Goal: Information Seeking & Learning: Learn about a topic

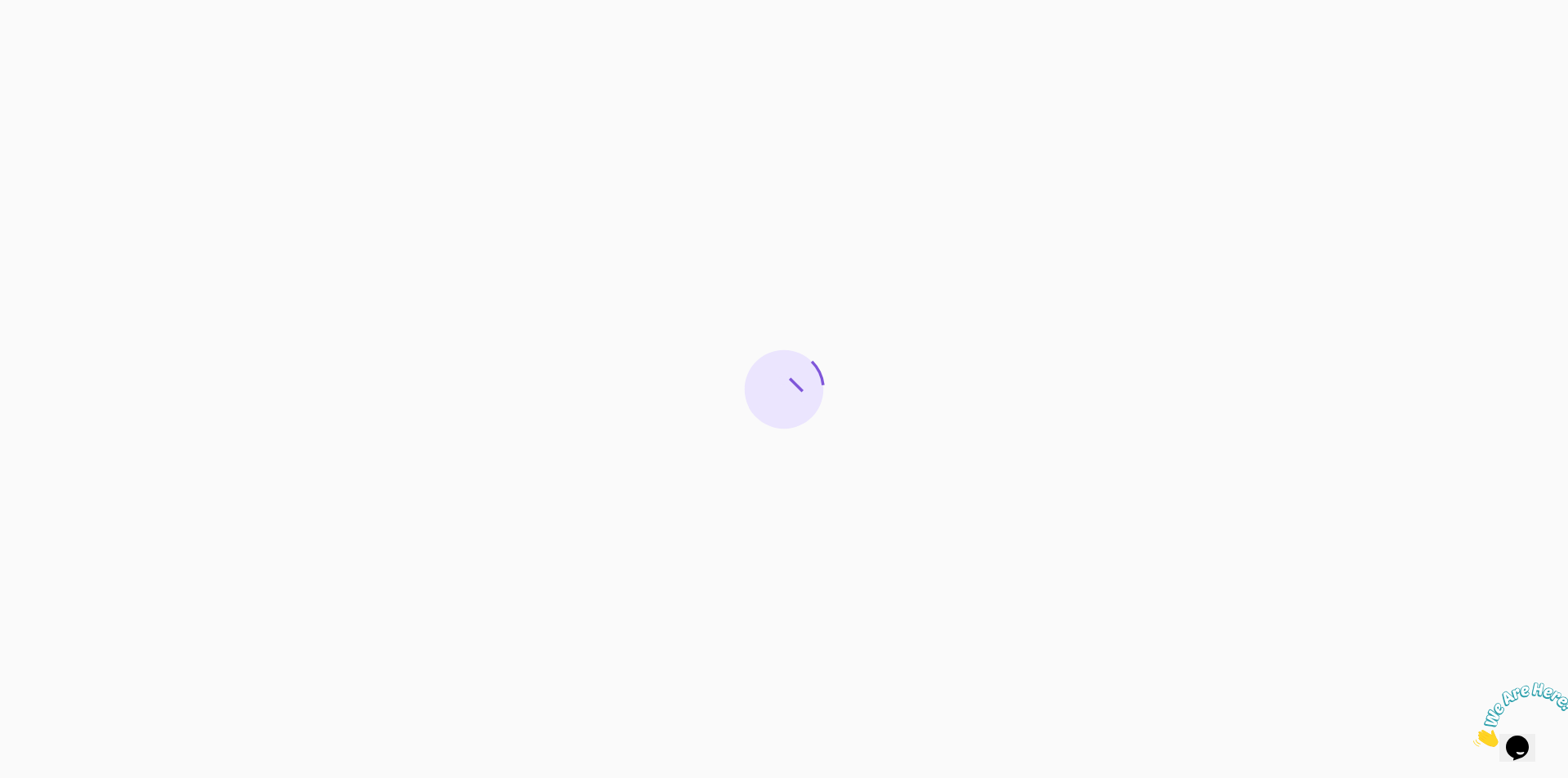
click at [1473, 736] on icon "Close" at bounding box center [1473, 743] width 0 height 14
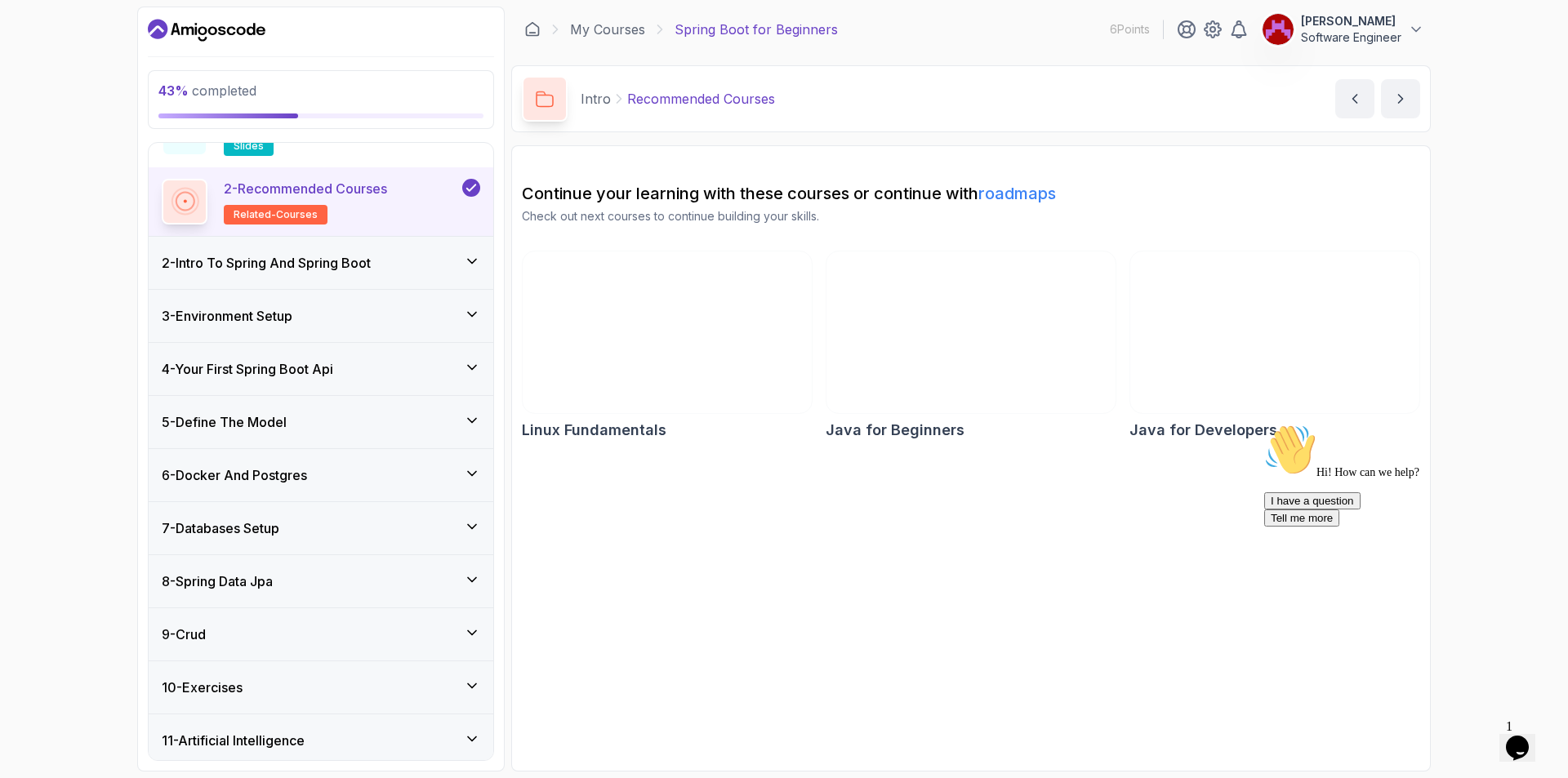
scroll to position [156, 0]
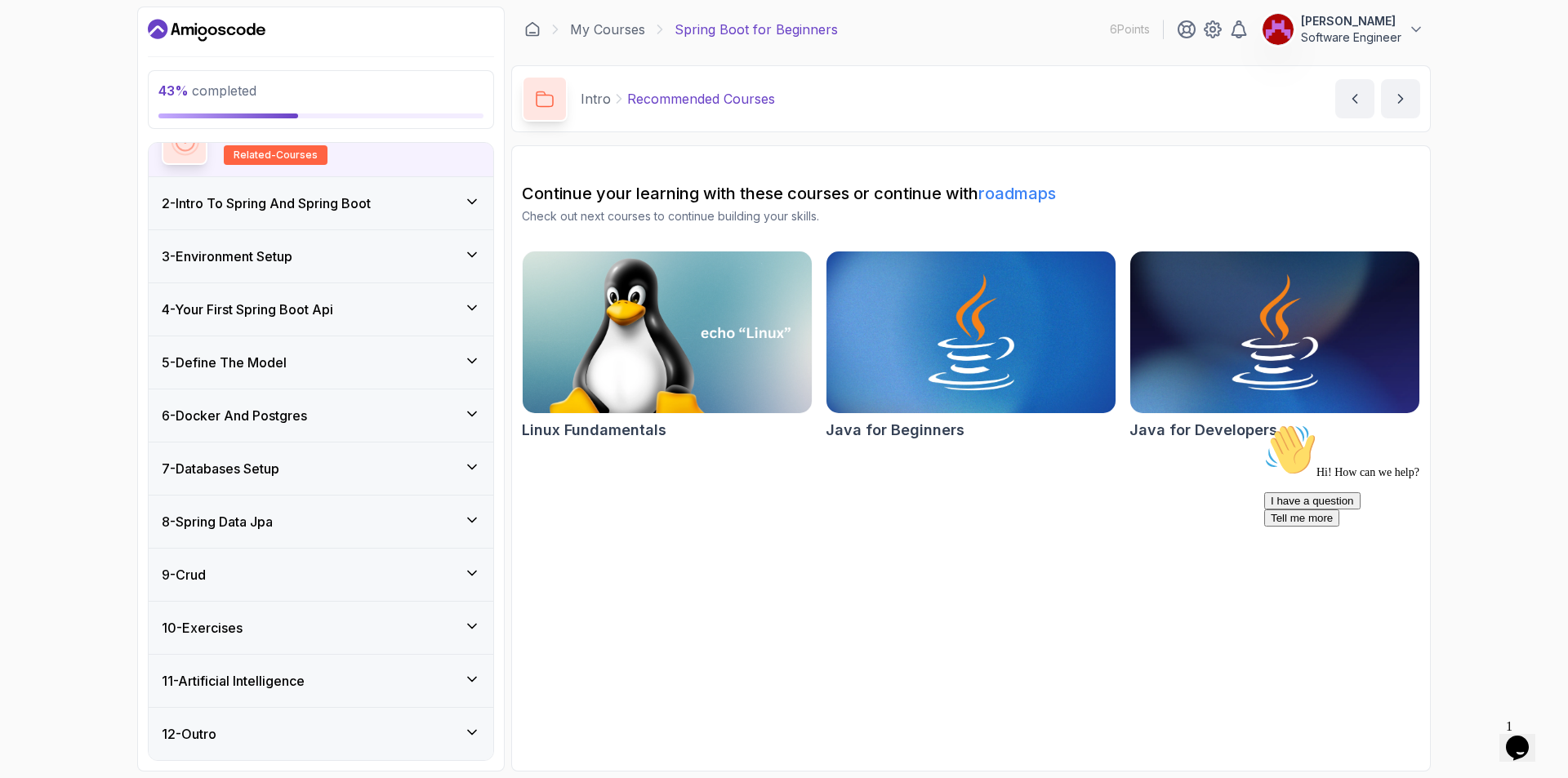
click at [473, 519] on icon at bounding box center [471, 520] width 17 height 17
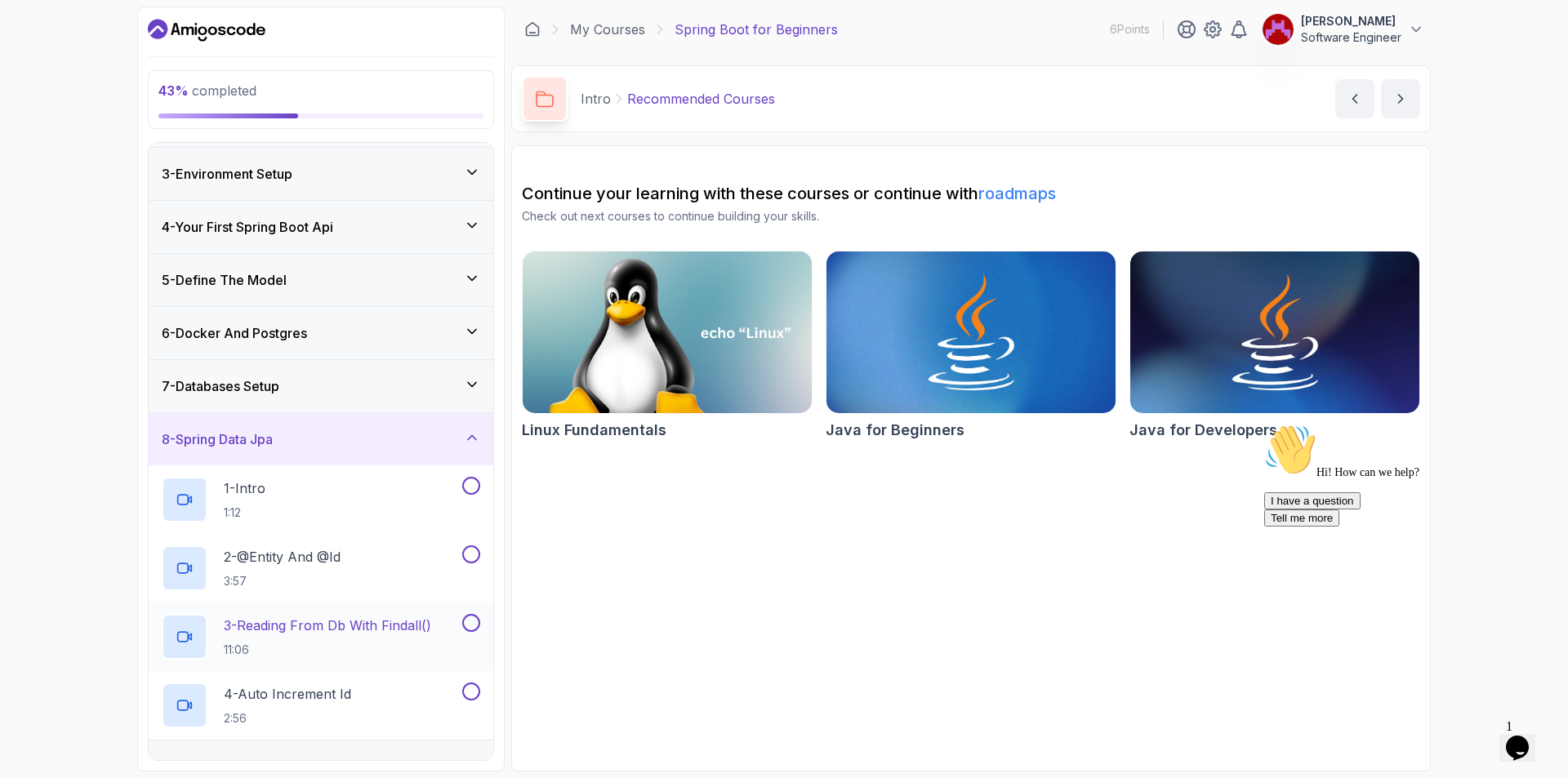
scroll to position [182, 0]
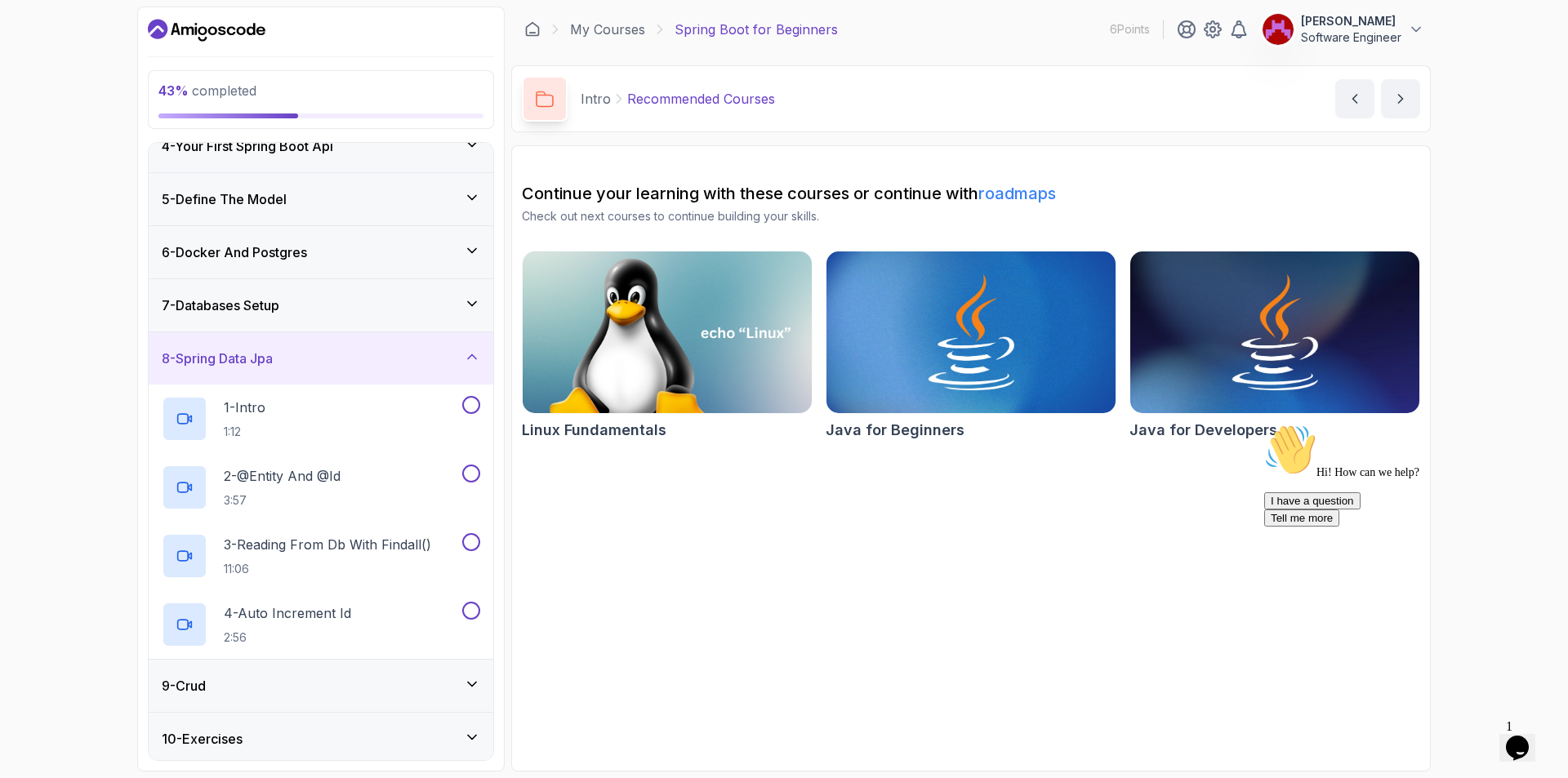
click at [463, 256] on icon at bounding box center [471, 250] width 17 height 17
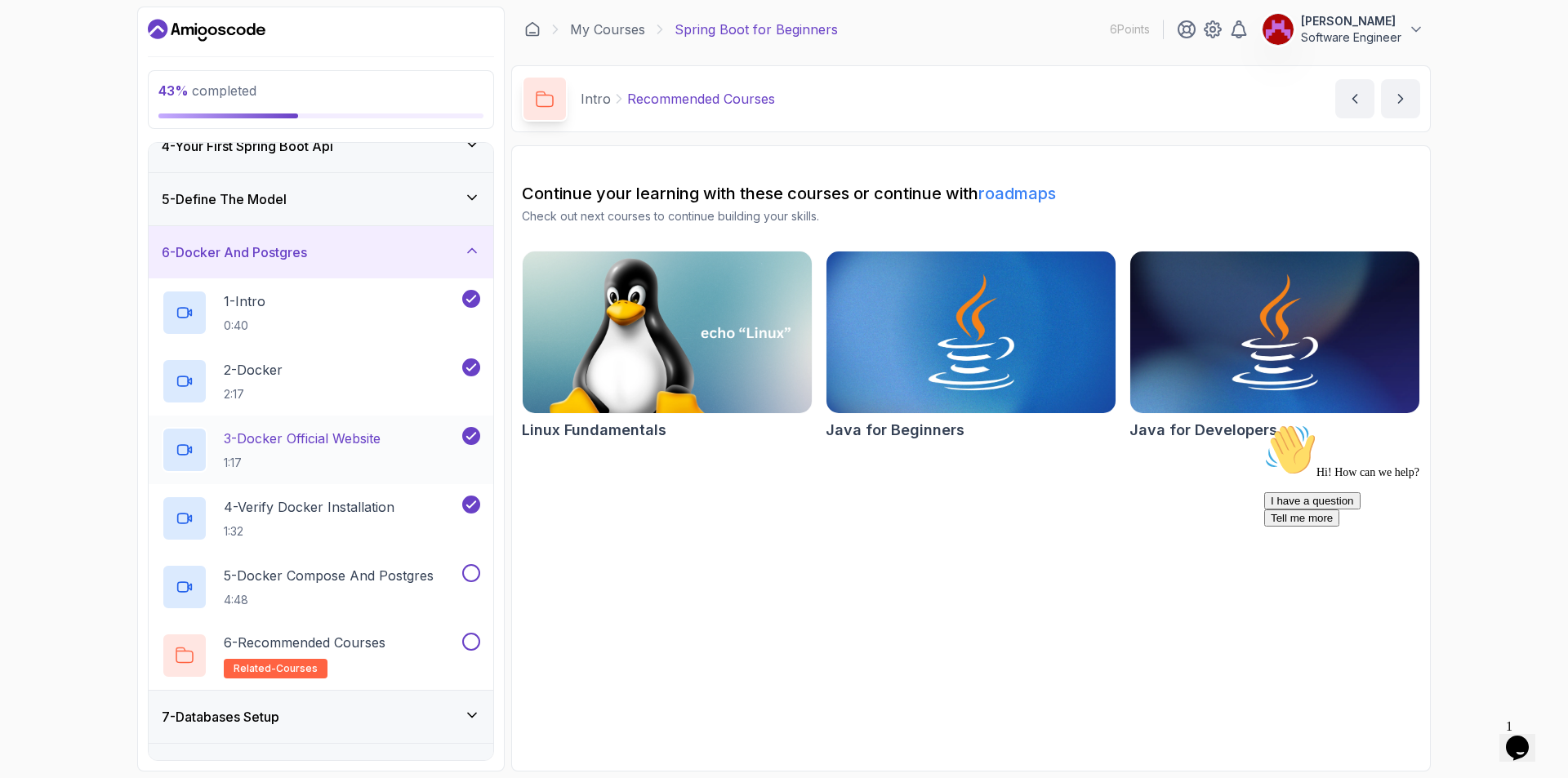
scroll to position [345, 0]
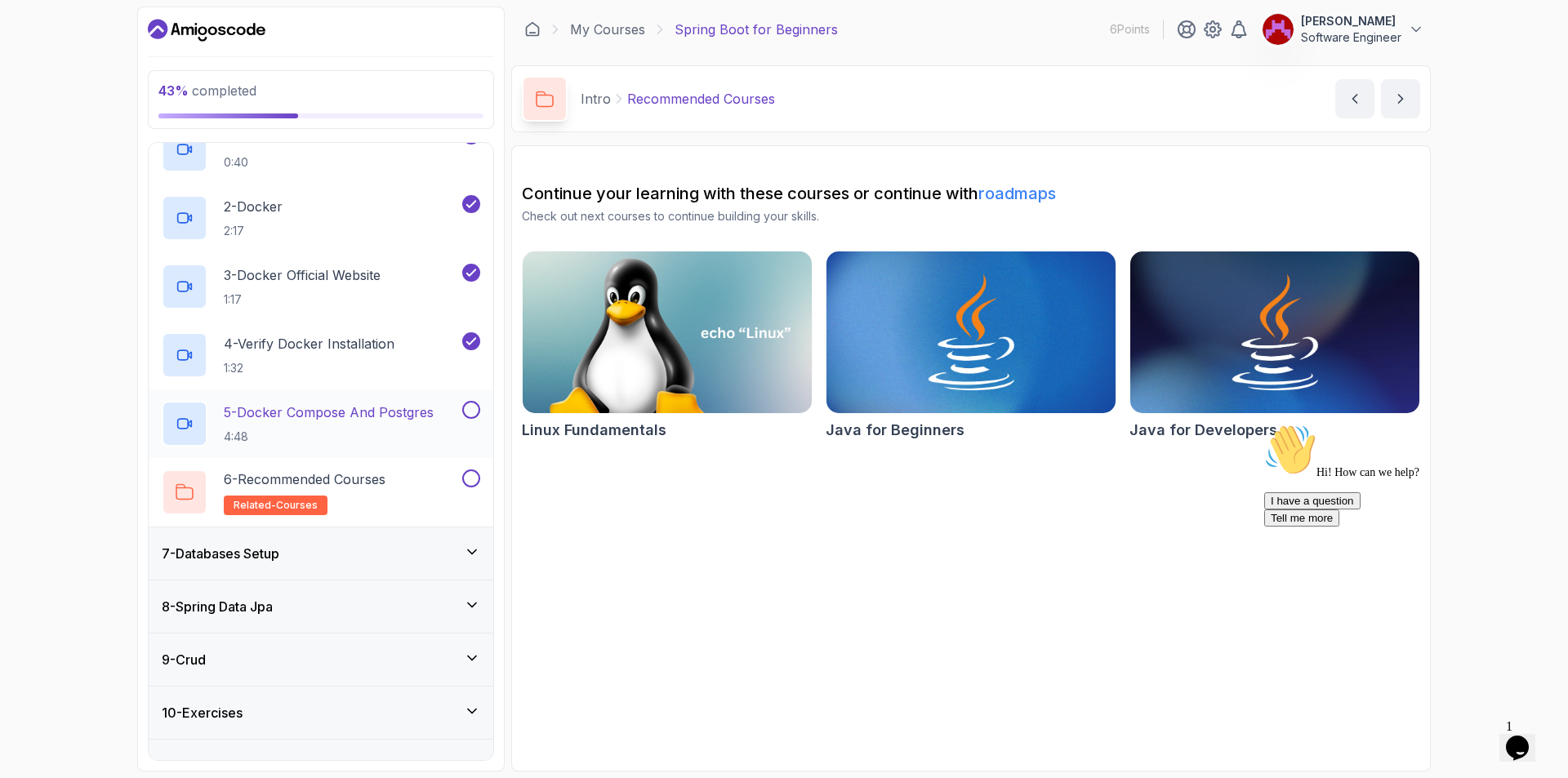
click at [336, 409] on p "5 - Docker Compose And Postgres" at bounding box center [328, 412] width 210 height 20
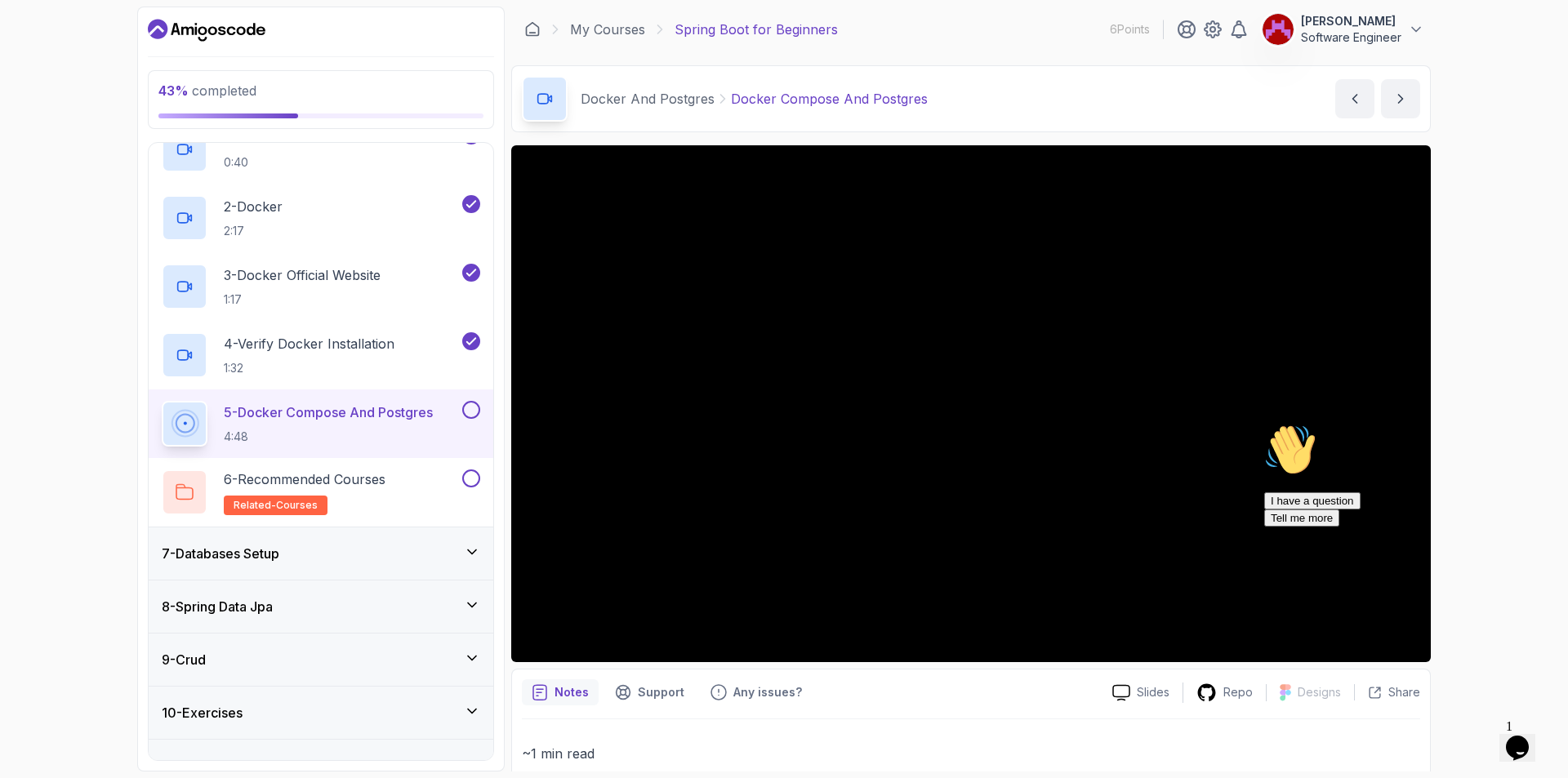
click at [861, 311] on div at bounding box center [970, 403] width 920 height 517
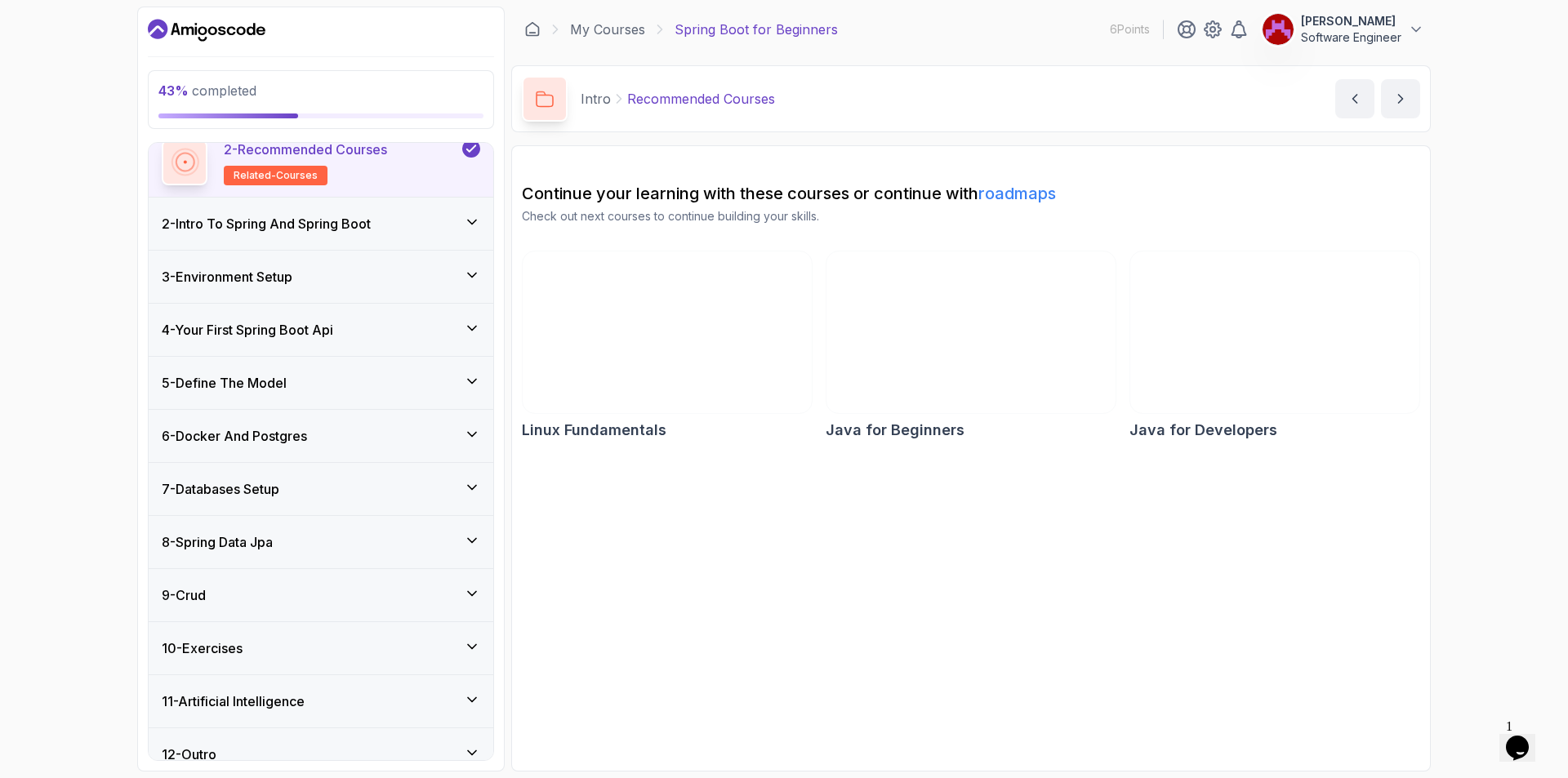
scroll to position [156, 0]
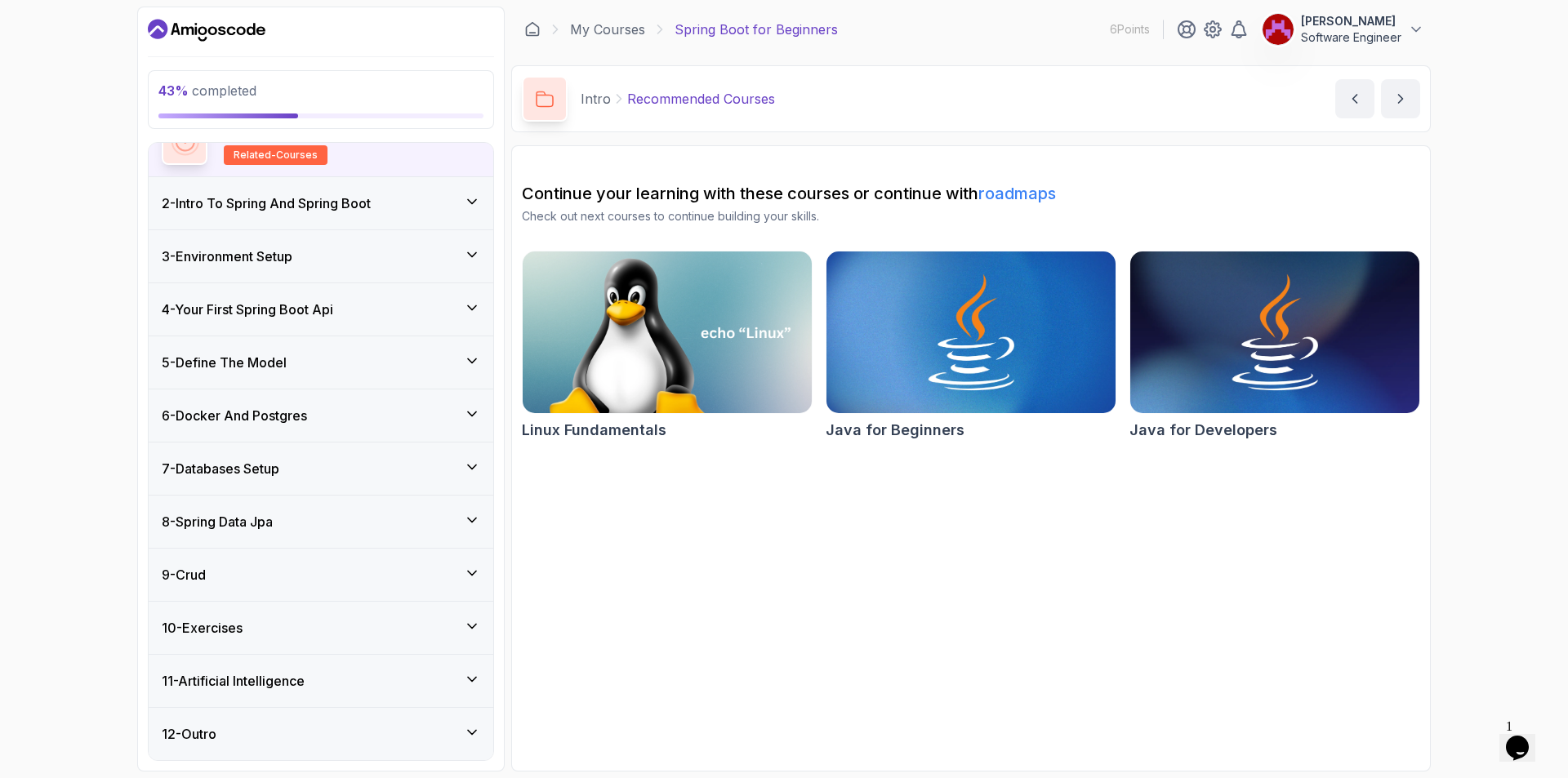
click at [463, 460] on div "7 - Databases Setup" at bounding box center [321, 468] width 319 height 20
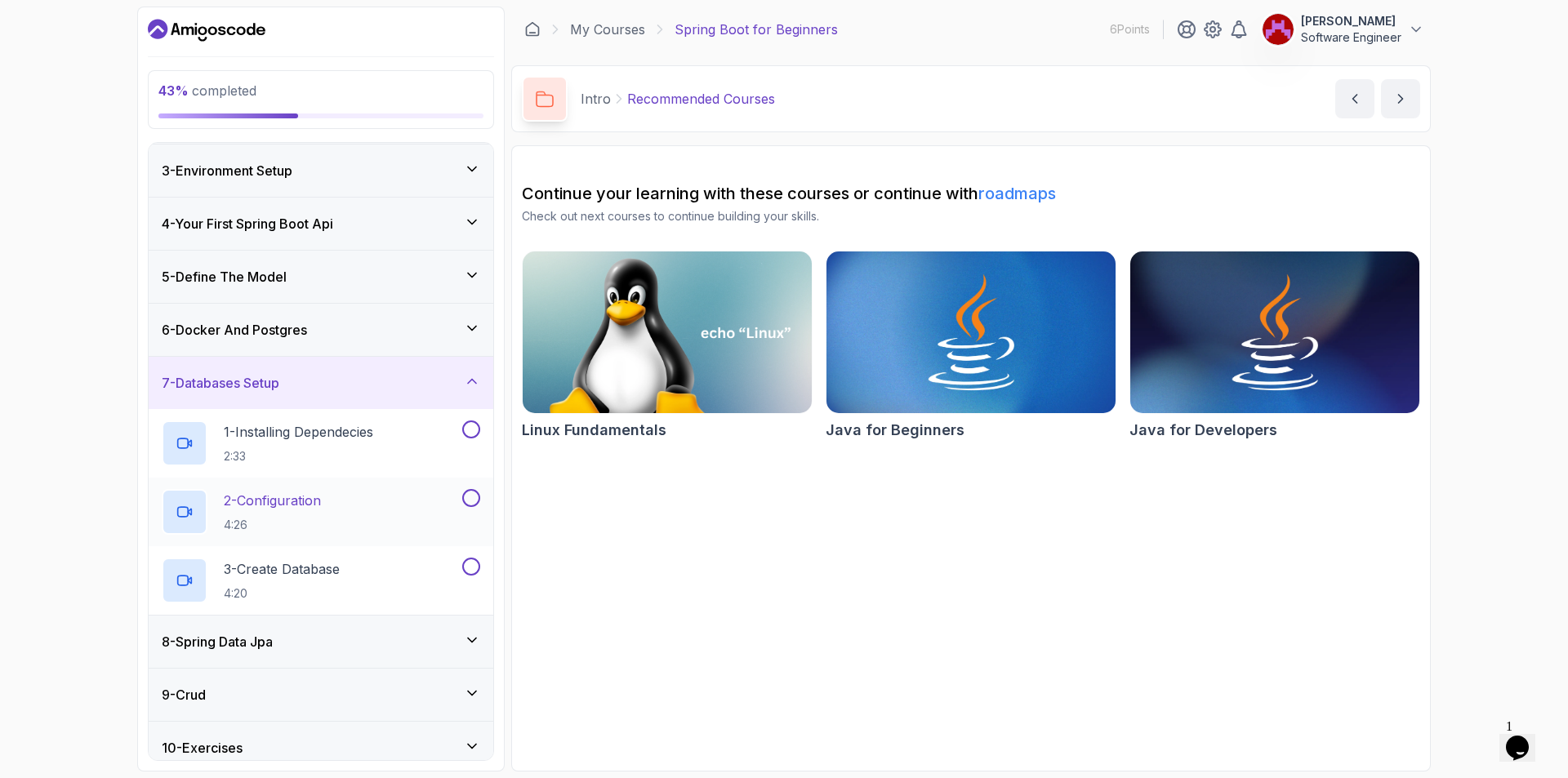
scroll to position [225, 0]
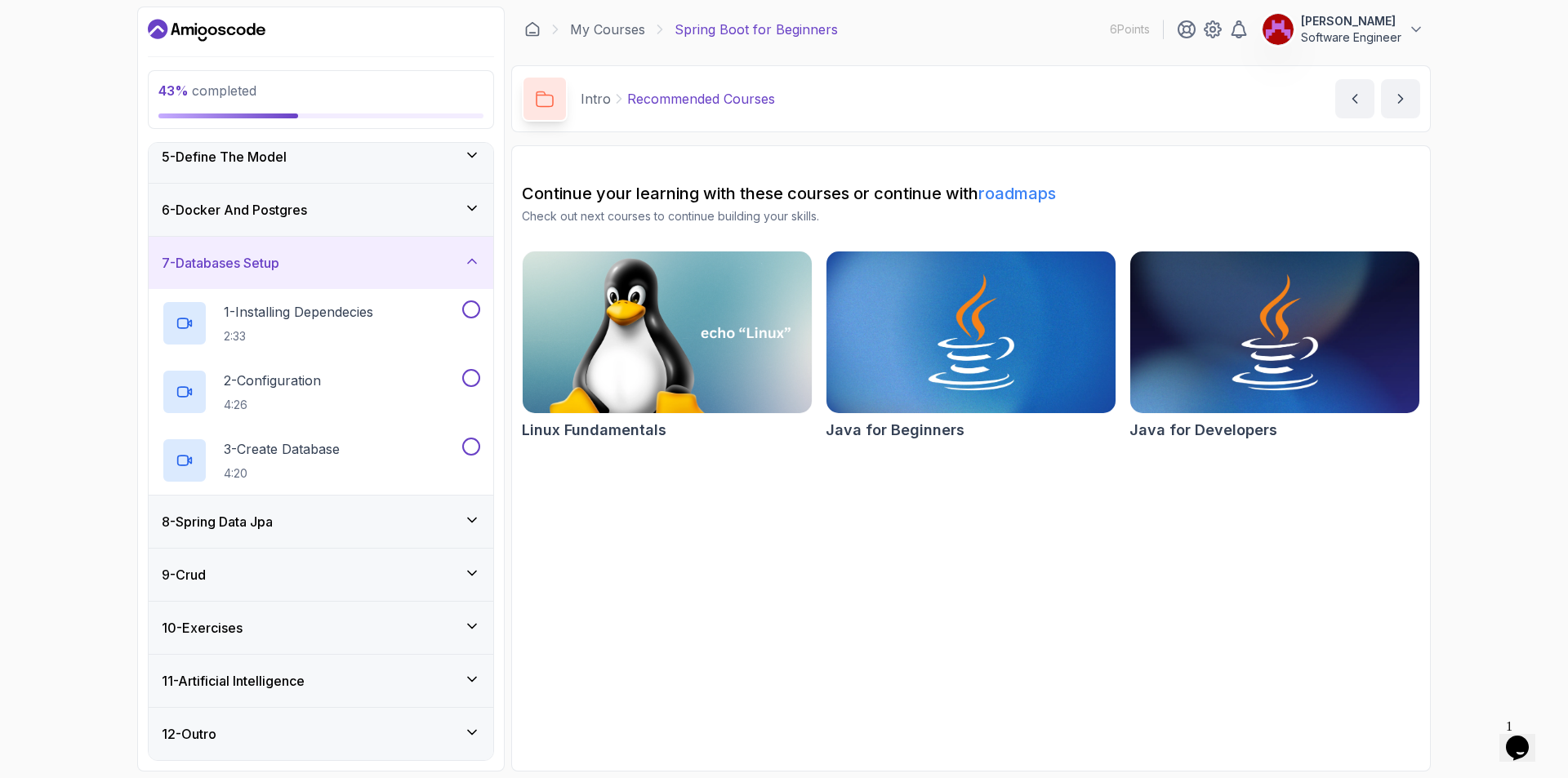
click at [388, 214] on div "6 - Docker And Postgres" at bounding box center [321, 210] width 319 height 20
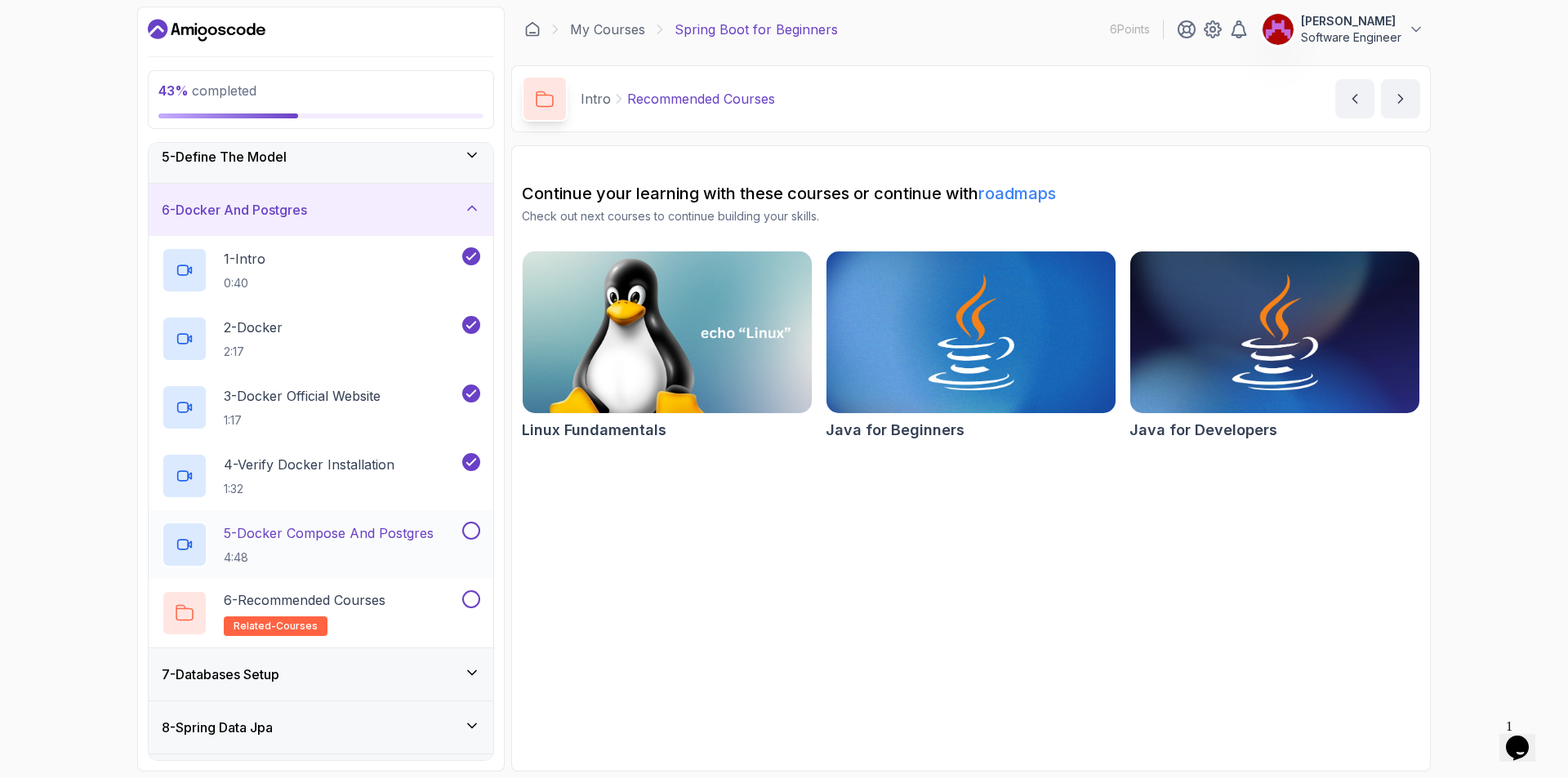
click at [375, 539] on p "5 - Docker Compose And Postgres" at bounding box center [328, 533] width 210 height 20
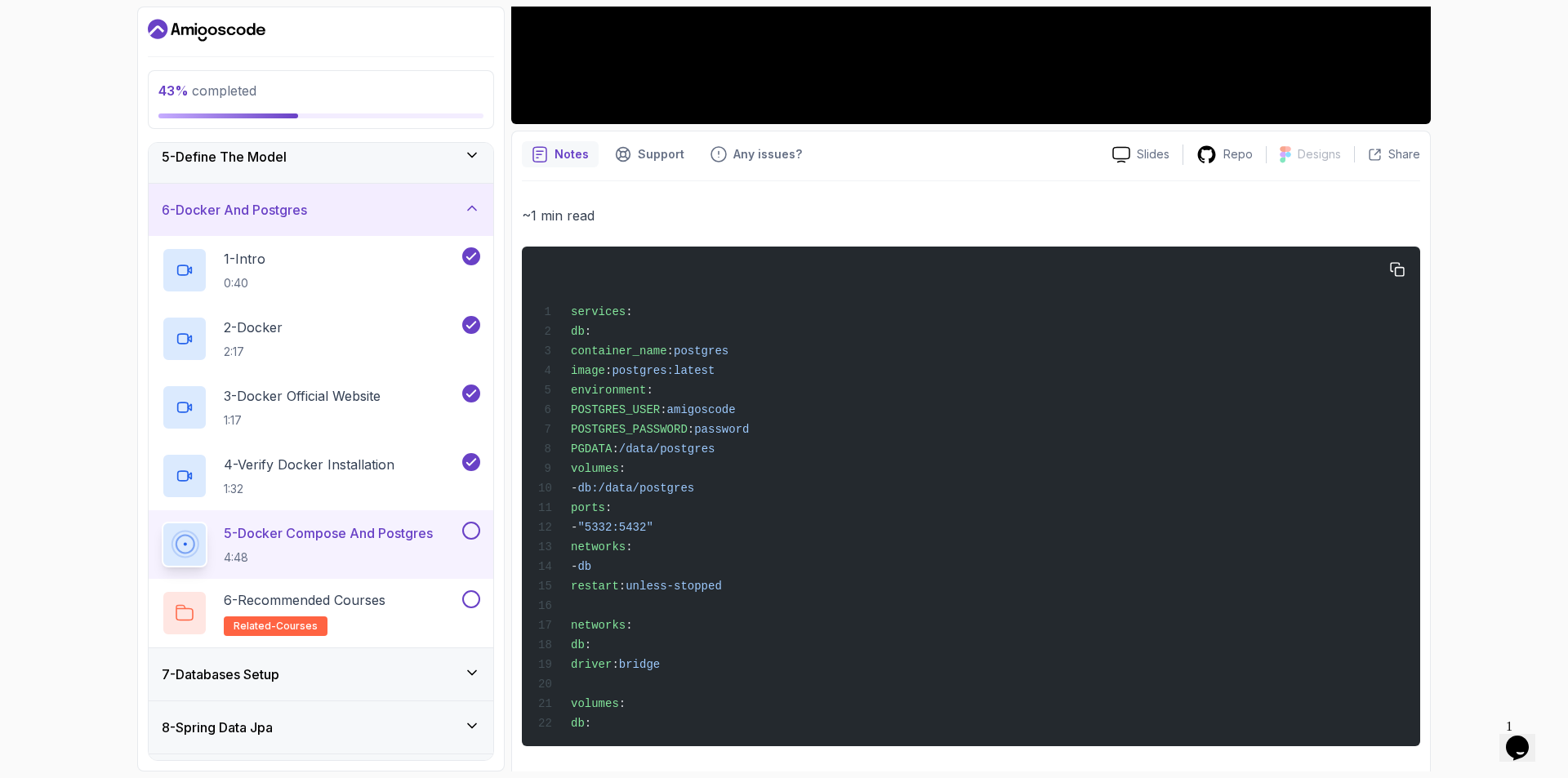
scroll to position [564, 0]
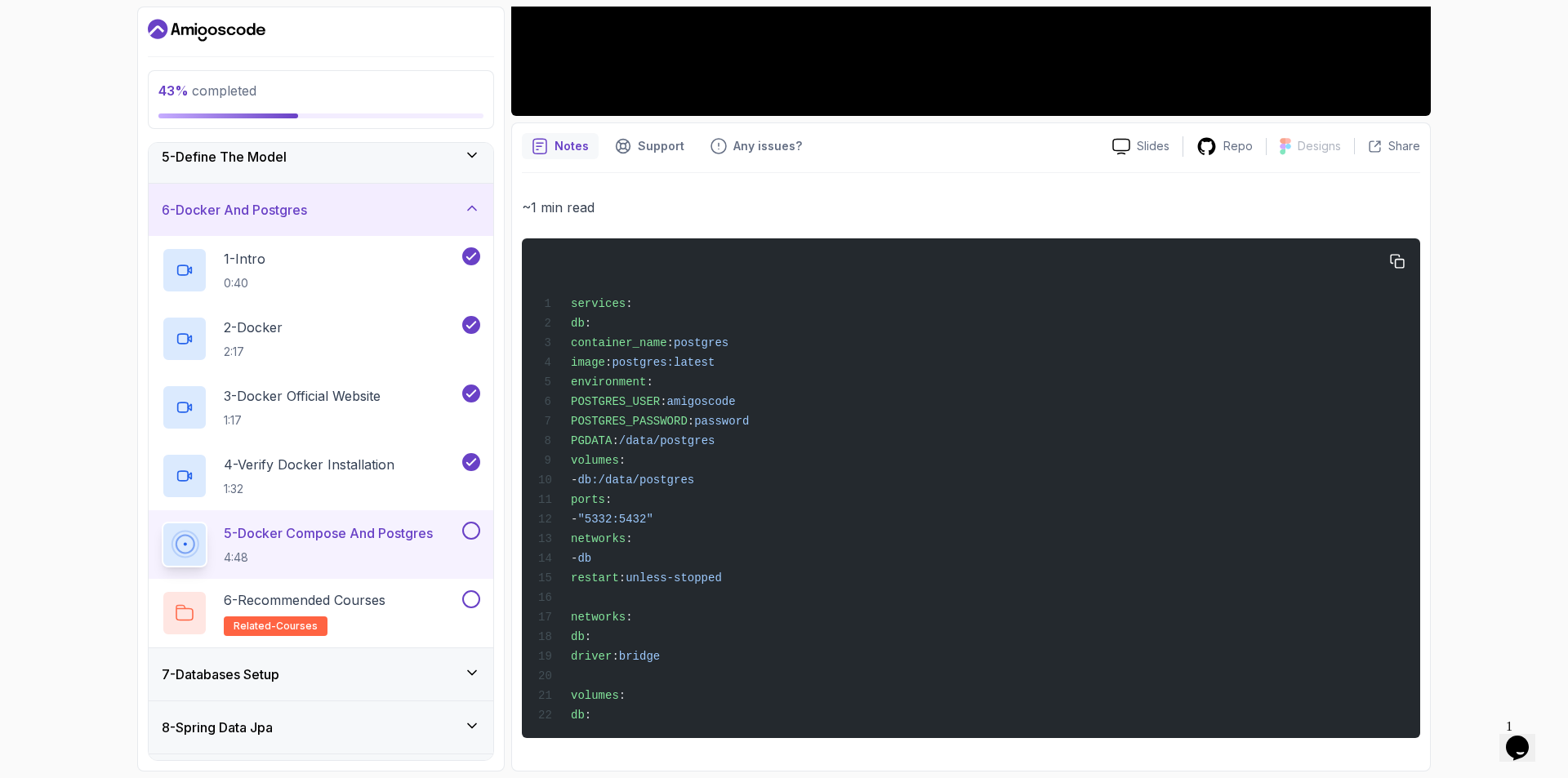
click at [666, 415] on span "POSTGRES_PASSWORD" at bounding box center [629, 421] width 116 height 13
click at [687, 415] on span "POSTGRES_PASSWORD" at bounding box center [629, 421] width 116 height 13
click at [606, 297] on span "services" at bounding box center [598, 303] width 54 height 13
click at [608, 315] on div "services : db : container_name : postgres image : postgres:latest environment :…" at bounding box center [970, 488] width 872 height 480
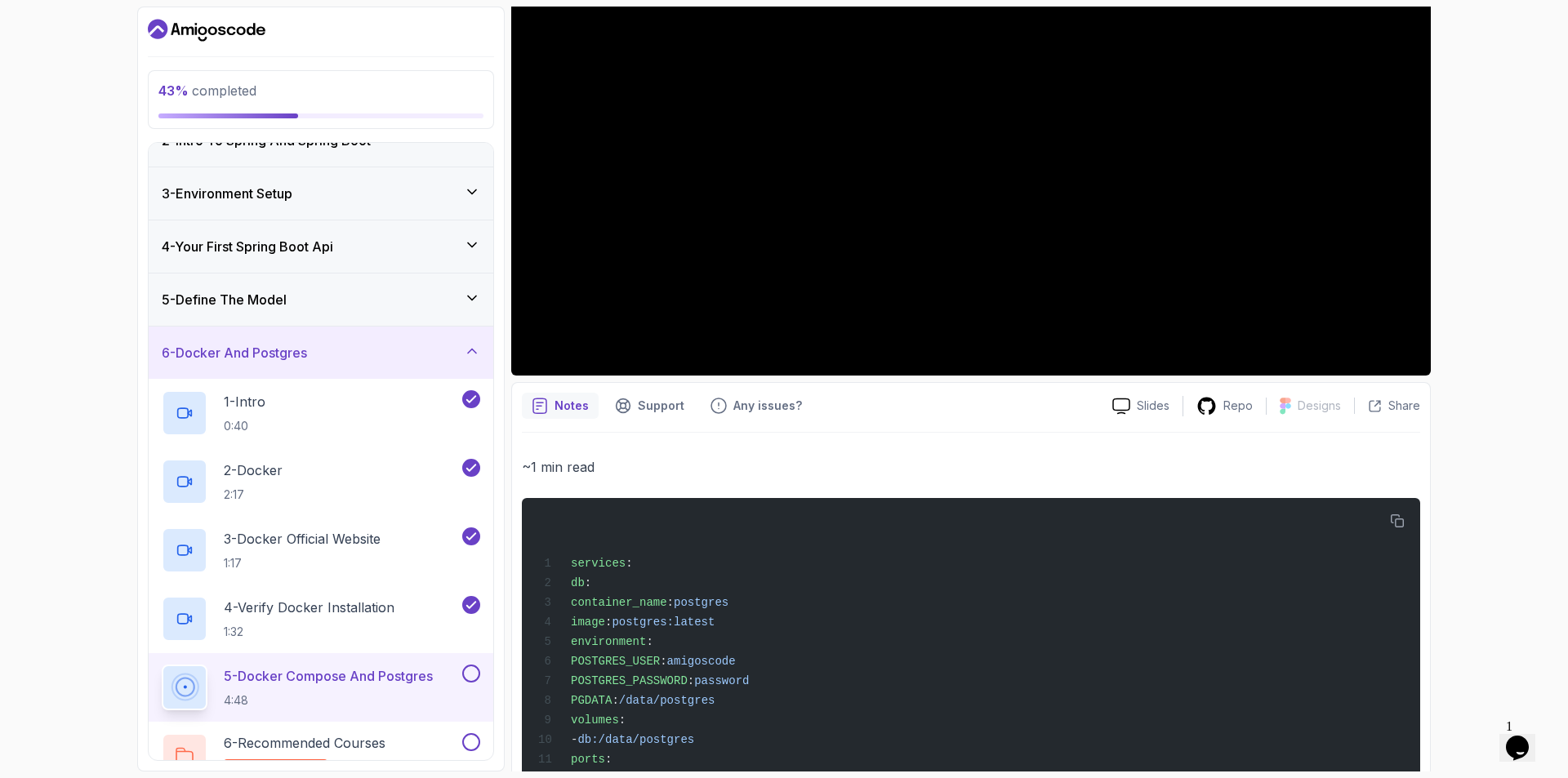
scroll to position [326, 0]
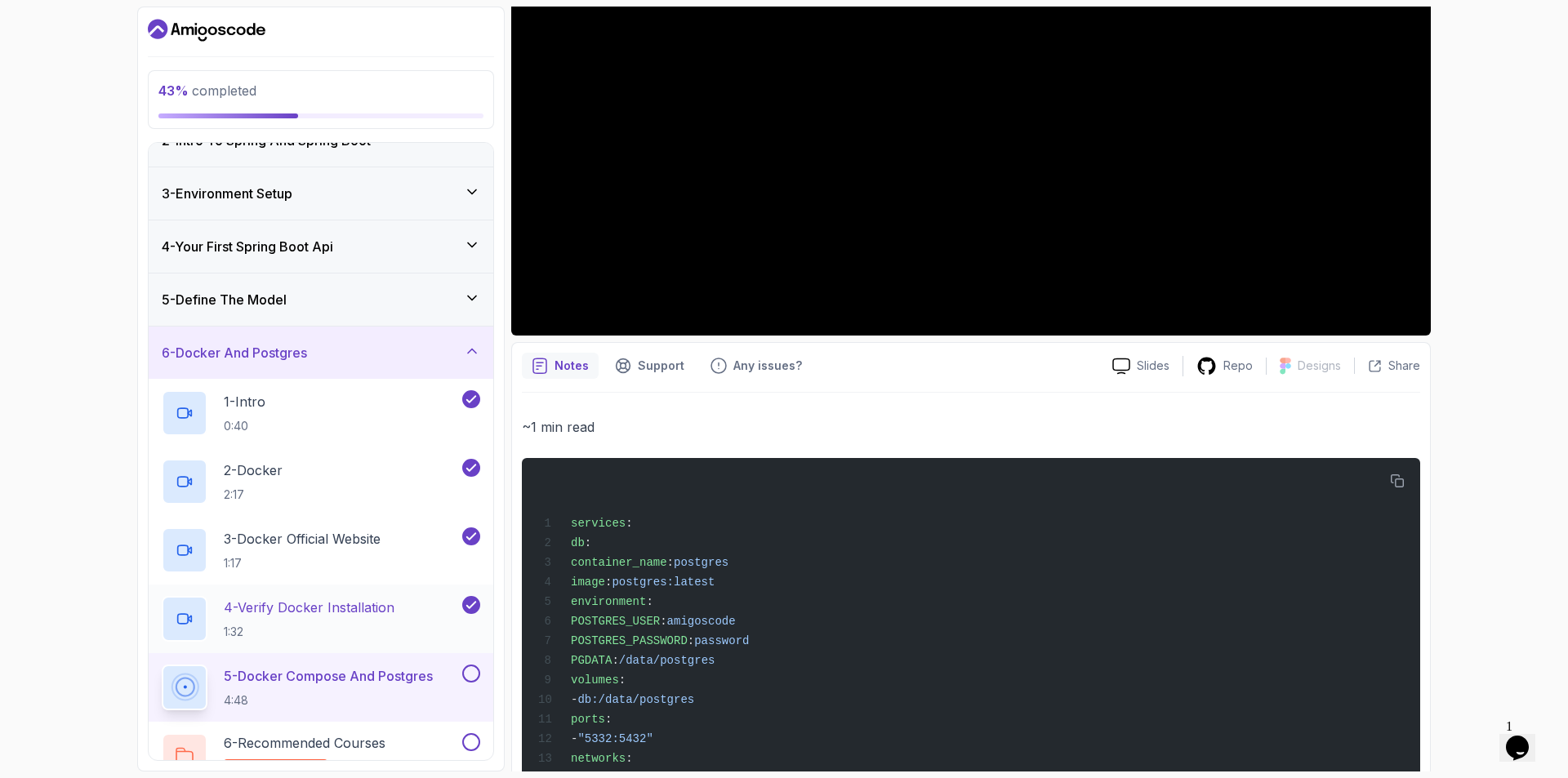
click at [296, 621] on h2 "4 - Verify Docker Installation 1:32" at bounding box center [309, 618] width 171 height 42
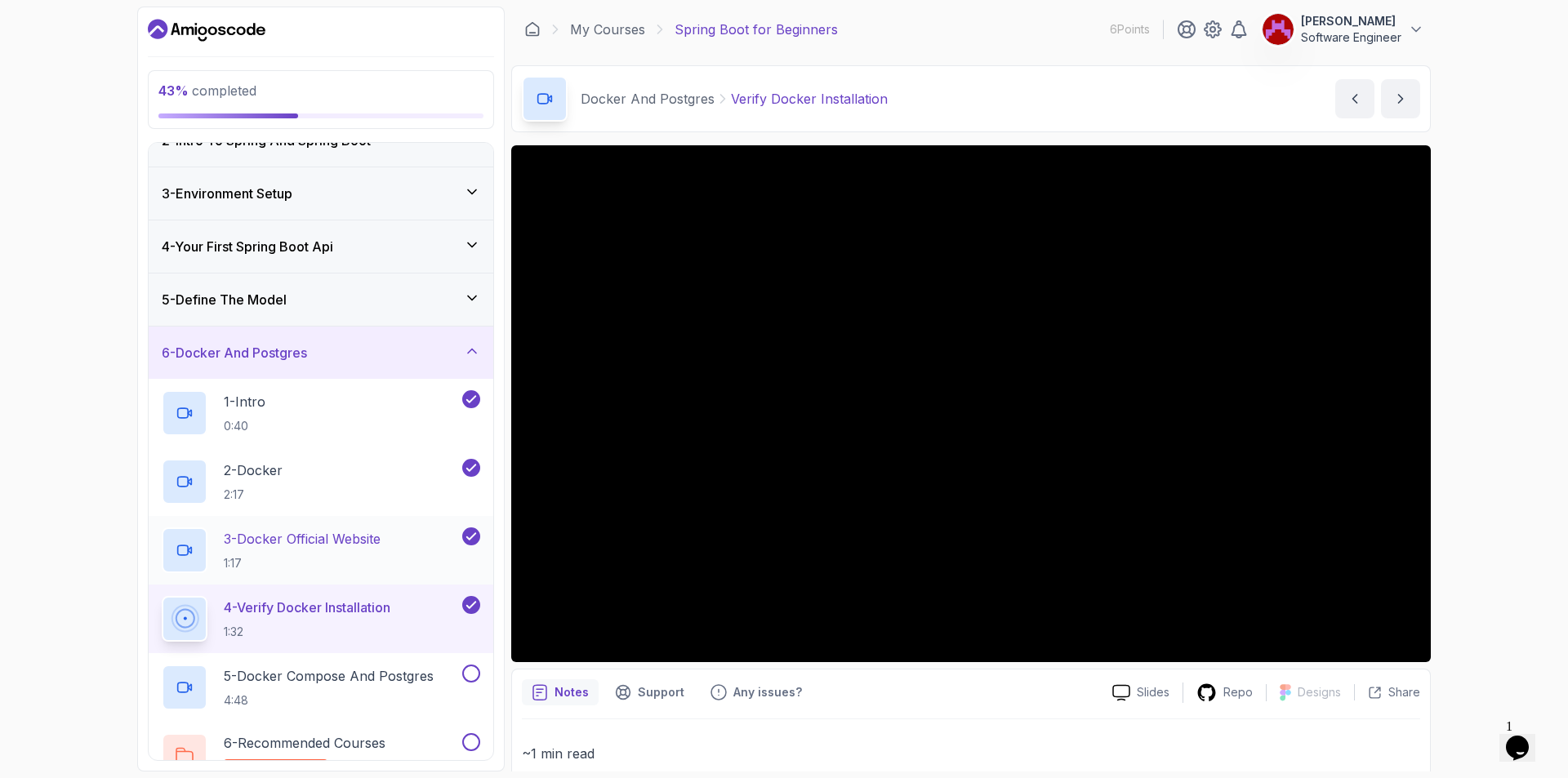
click at [349, 544] on p "3 - Docker Official Website" at bounding box center [302, 539] width 157 height 20
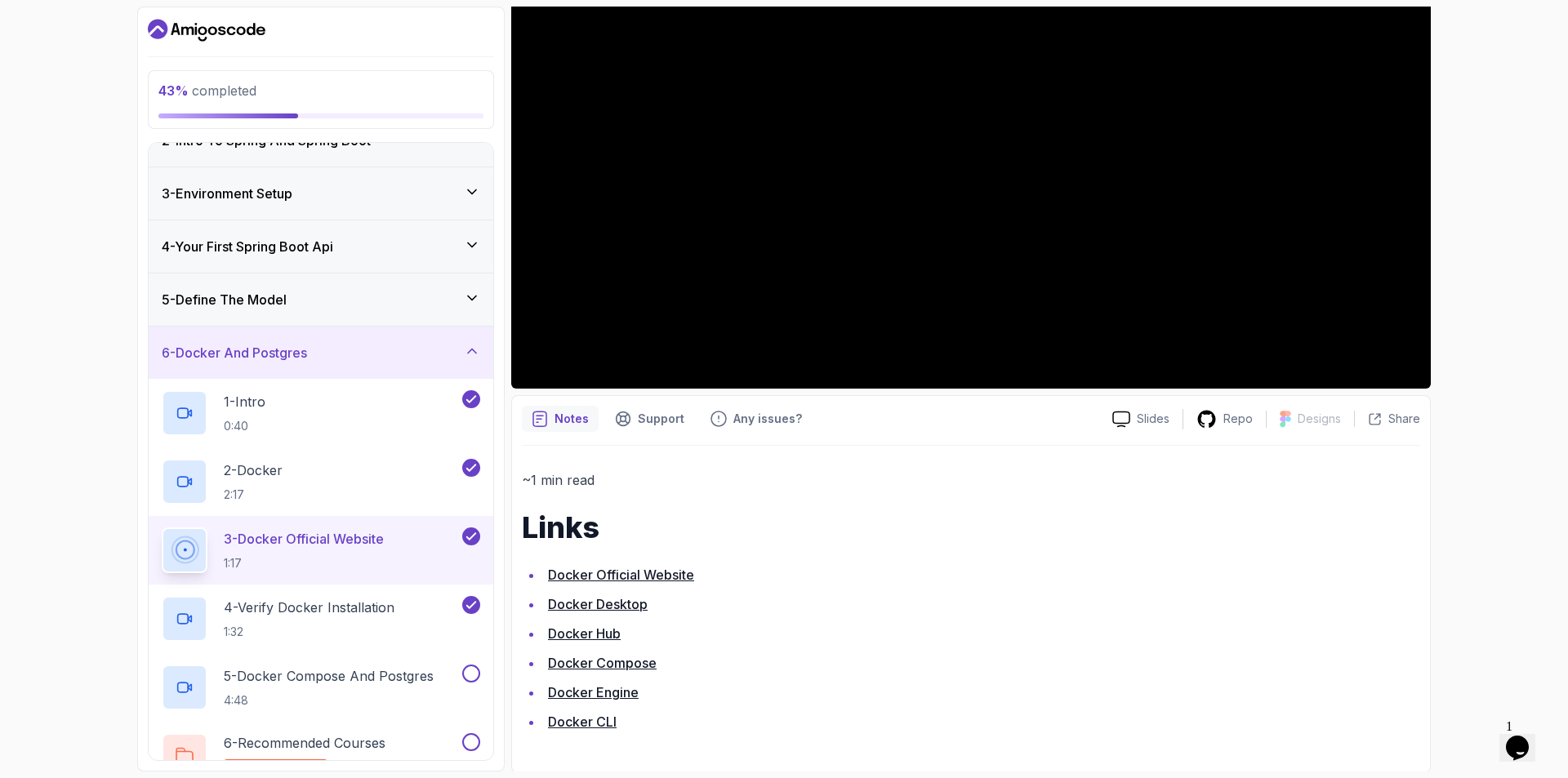
scroll to position [275, 0]
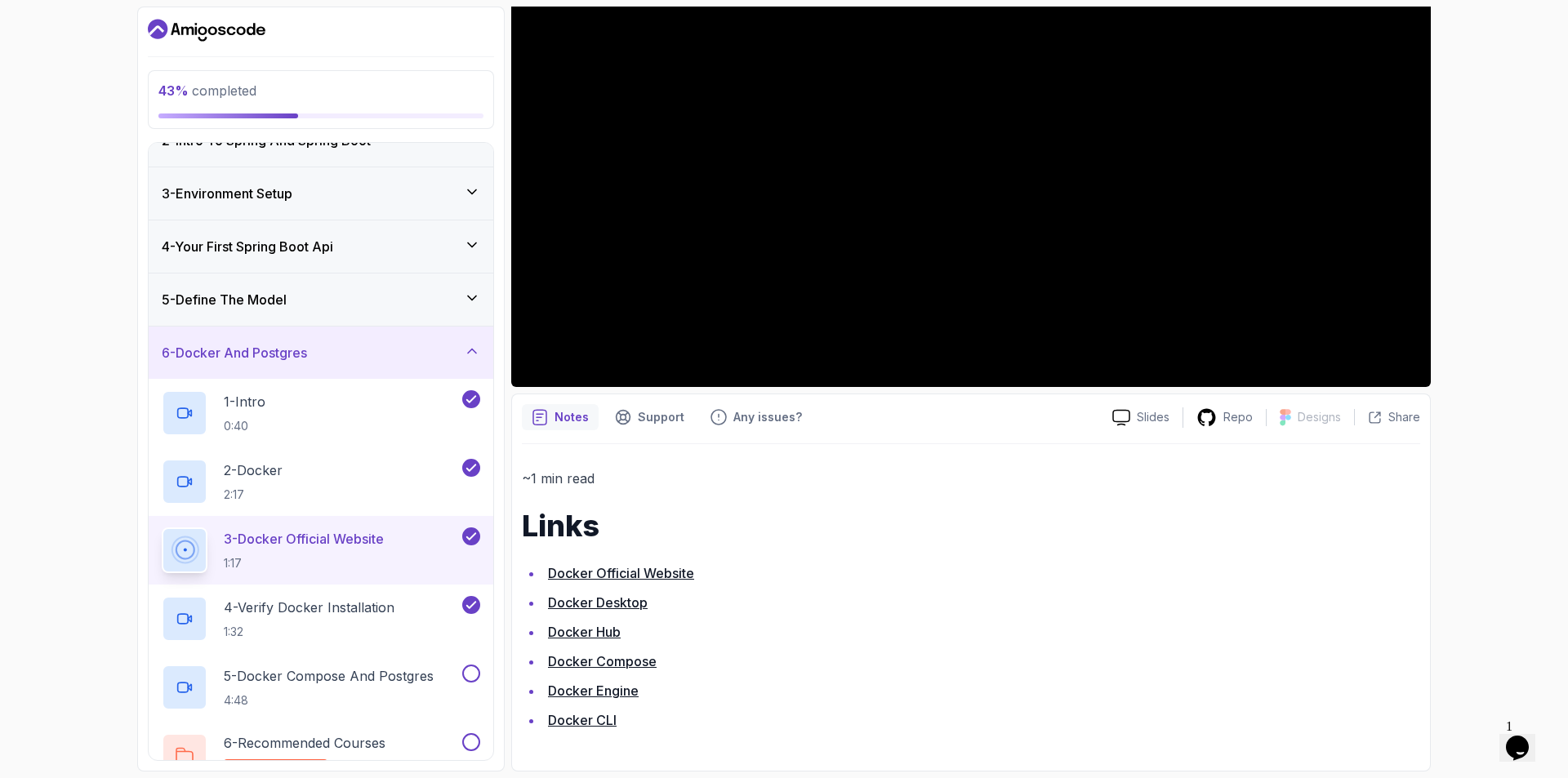
click at [602, 602] on link "Docker Desktop" at bounding box center [598, 602] width 100 height 17
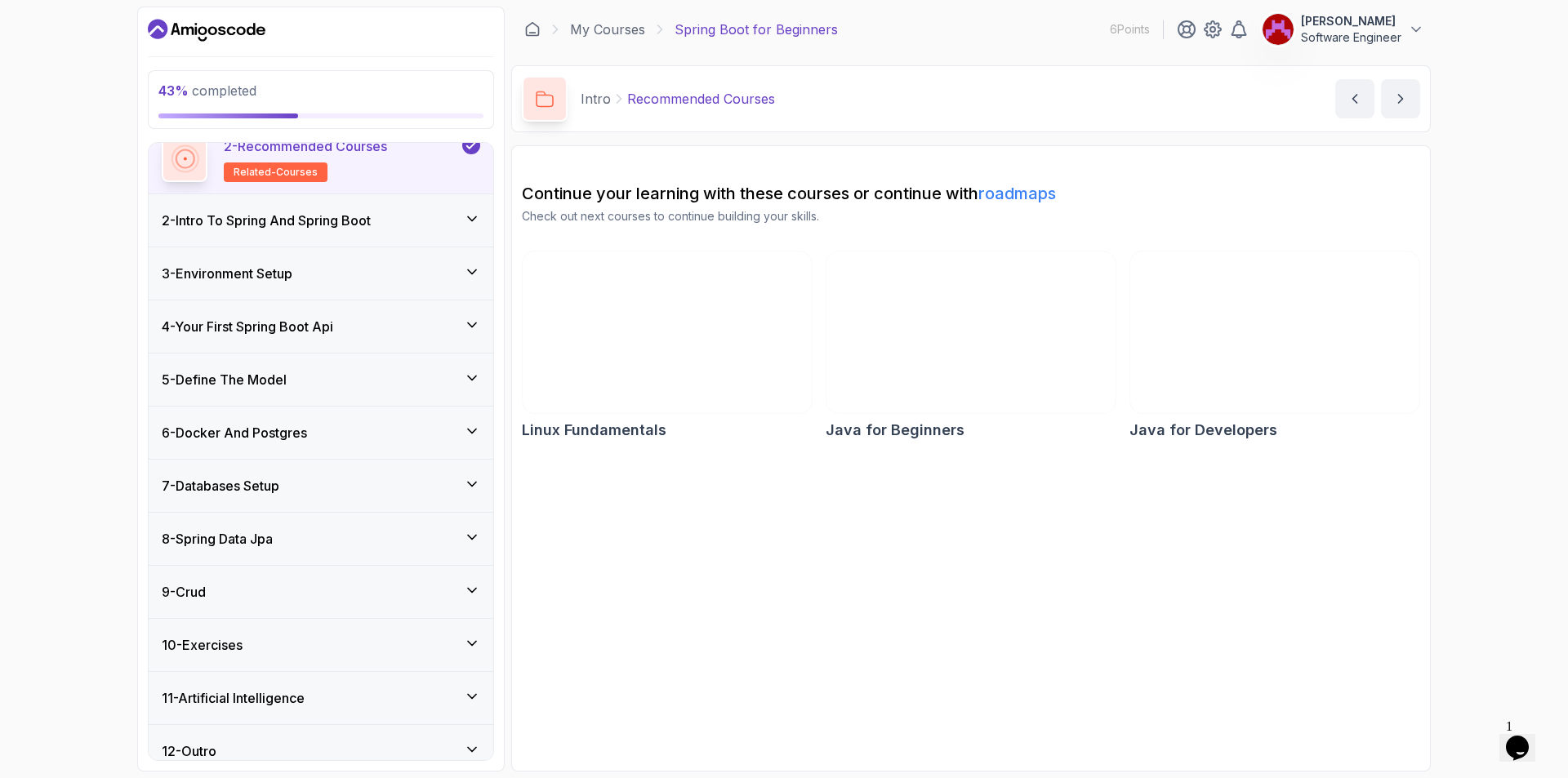
scroll to position [156, 0]
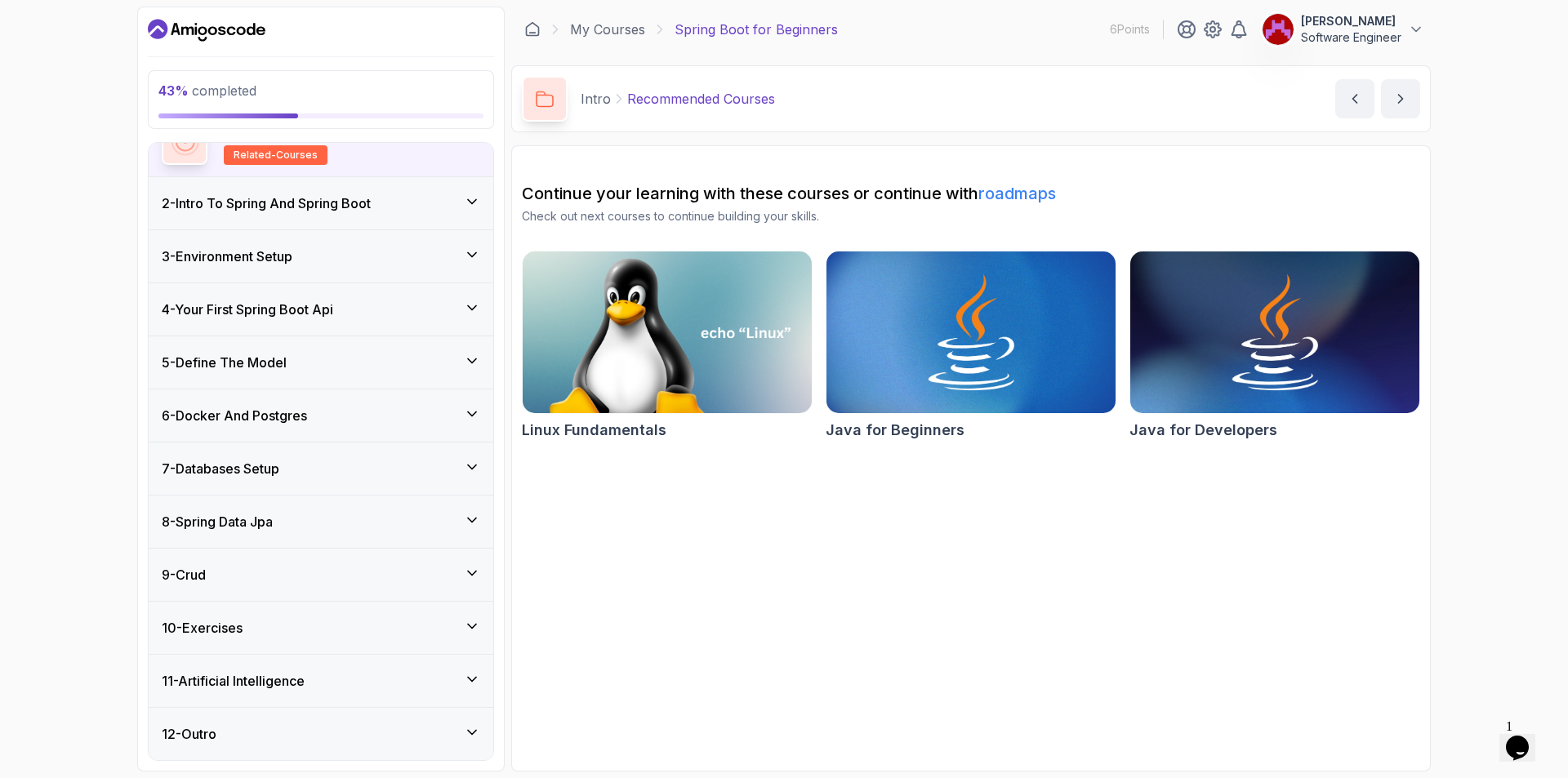
click at [468, 408] on icon at bounding box center [471, 414] width 17 height 17
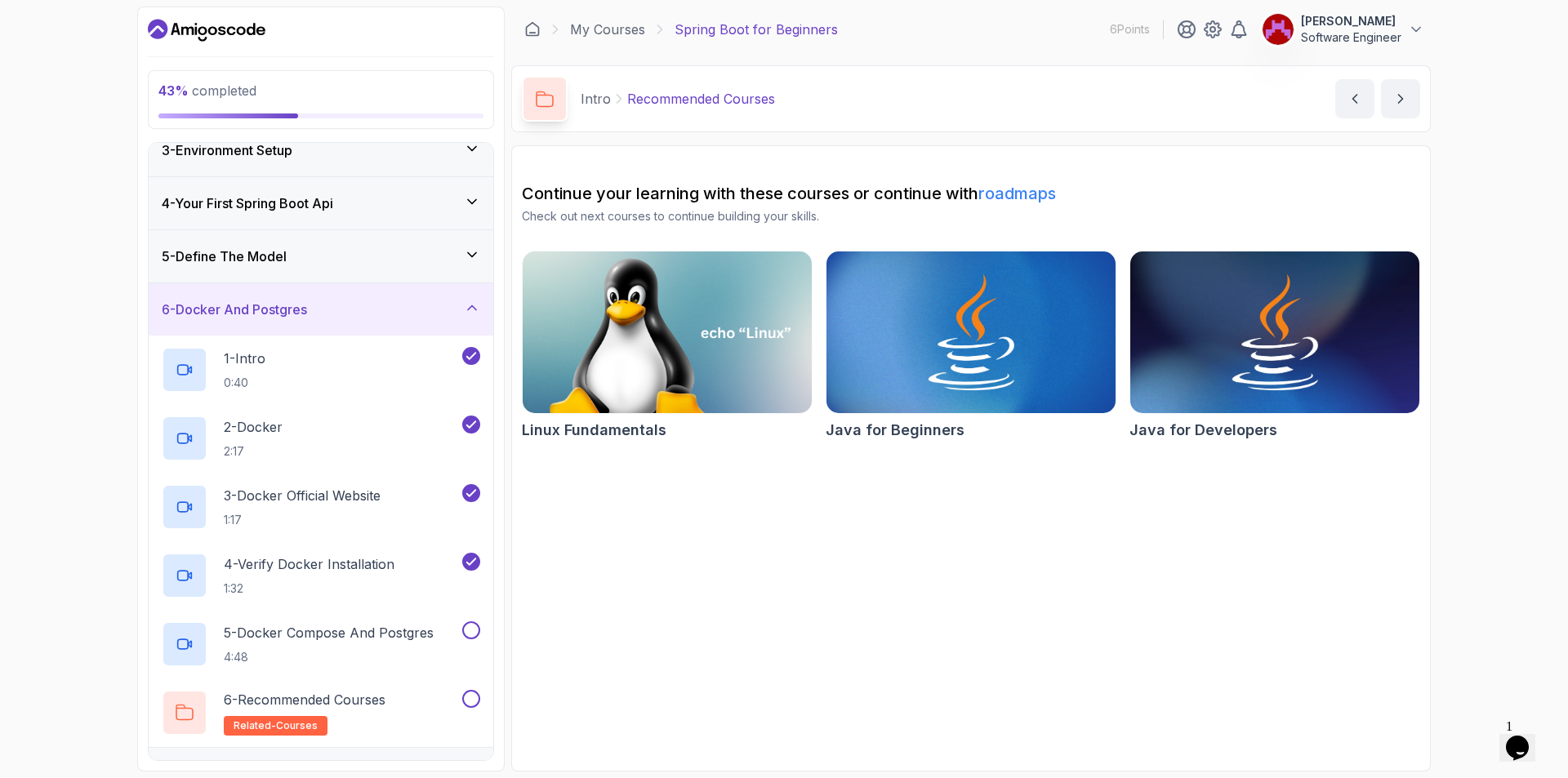
scroll to position [264, 0]
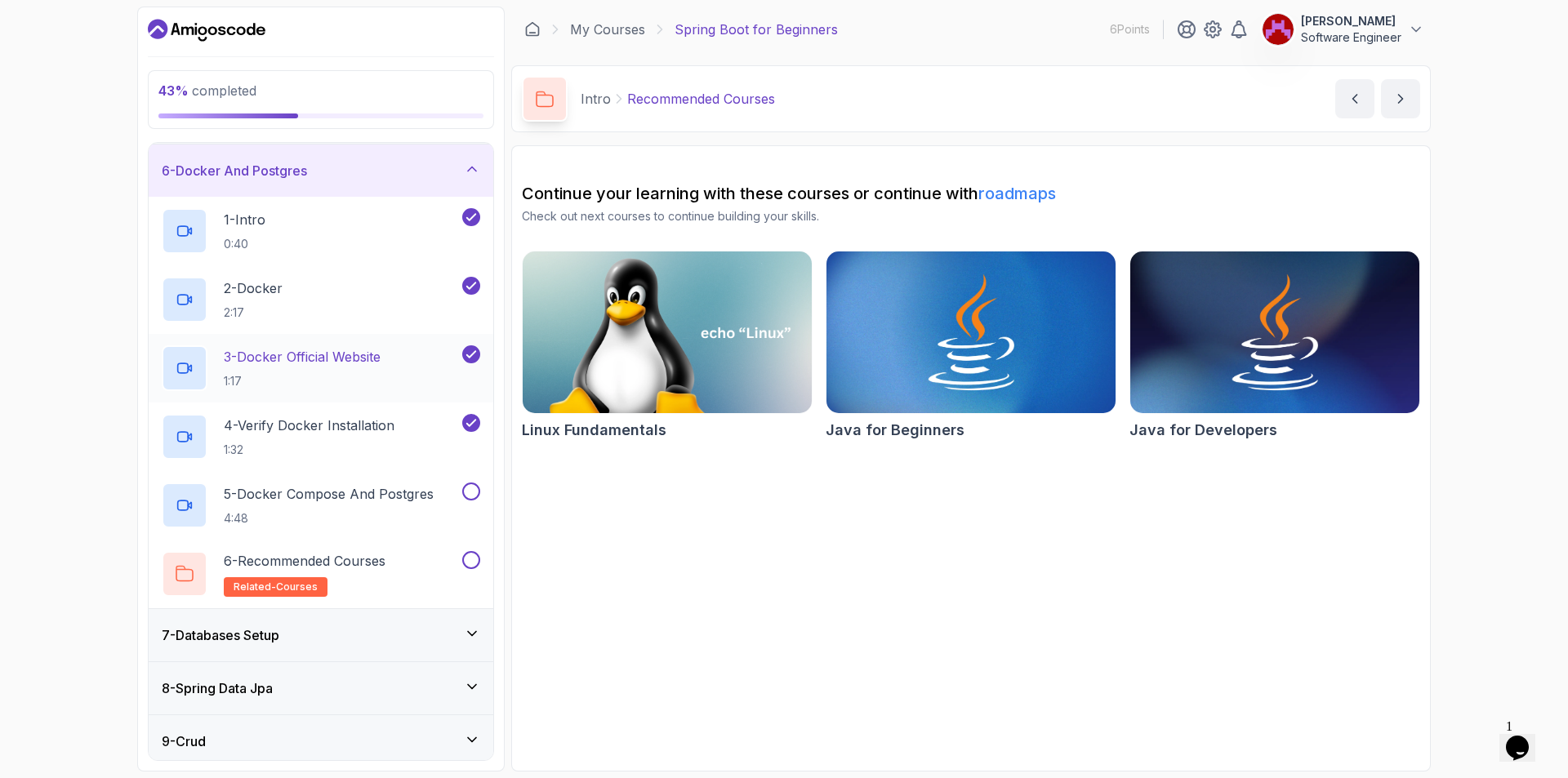
click at [342, 361] on p "3 - Docker Official Website" at bounding box center [302, 357] width 157 height 20
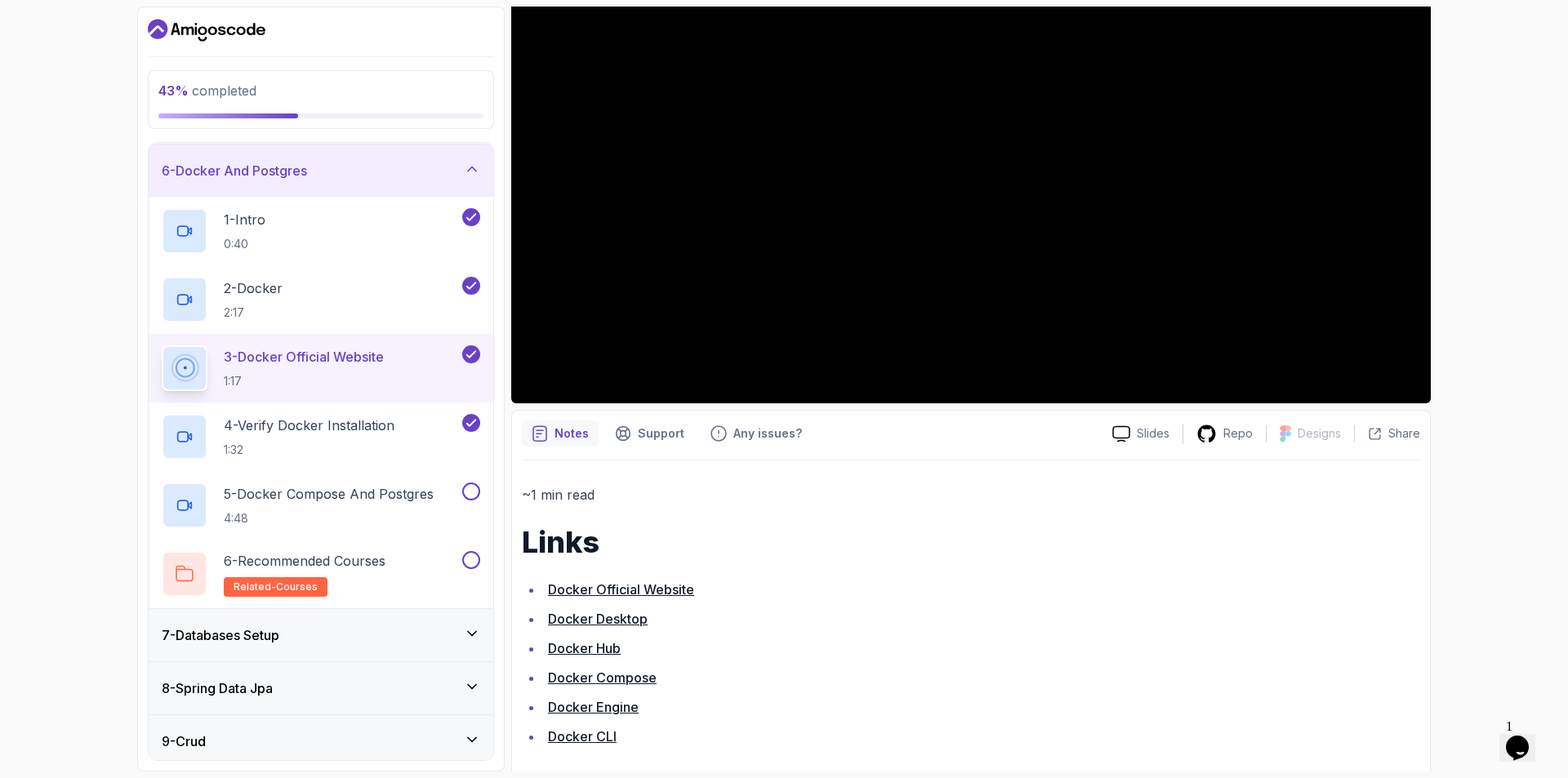
scroll to position [275, 0]
